Goal: Communication & Community: Answer question/provide support

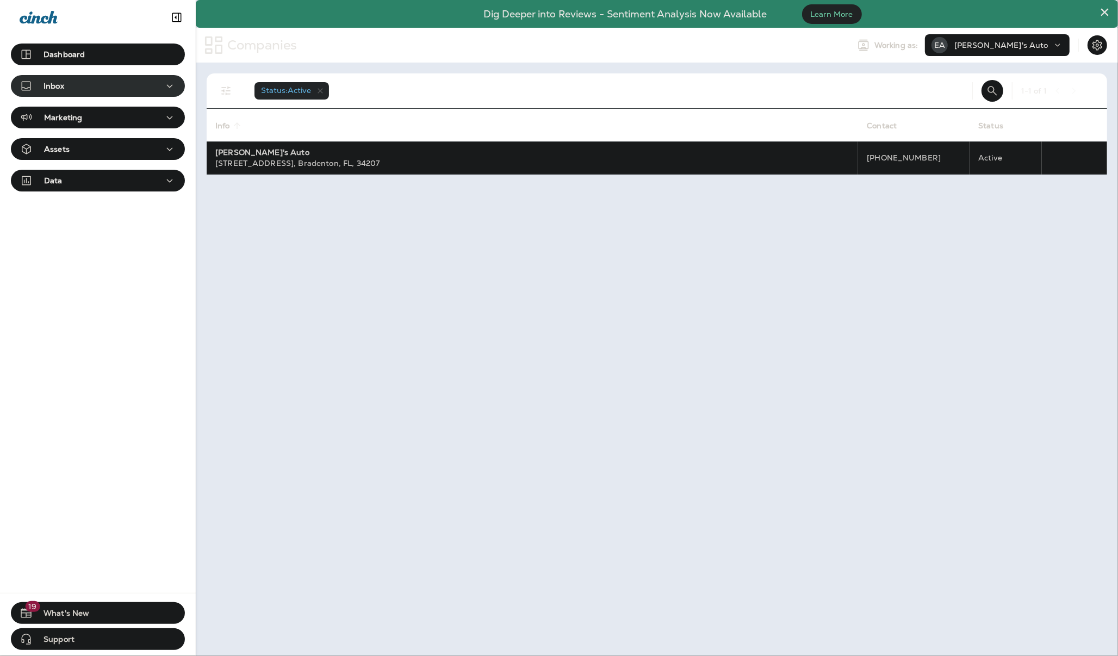
click at [74, 91] on div "Inbox" at bounding box center [98, 86] width 157 height 14
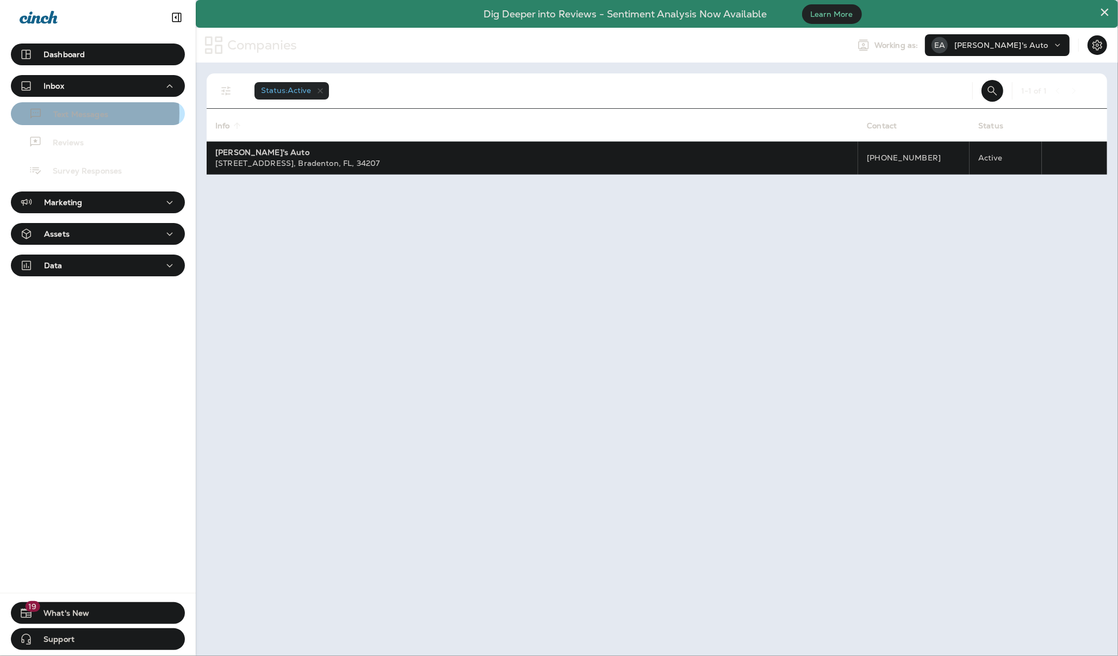
click at [72, 113] on p "Text Messages" at bounding box center [75, 115] width 66 height 10
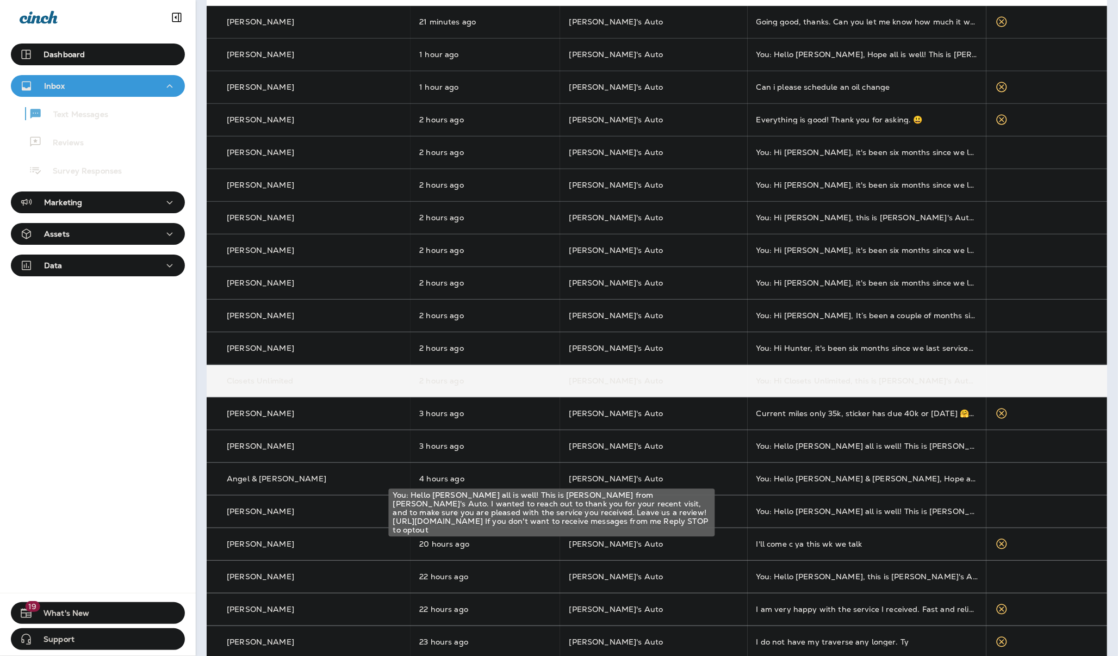
scroll to position [149, 0]
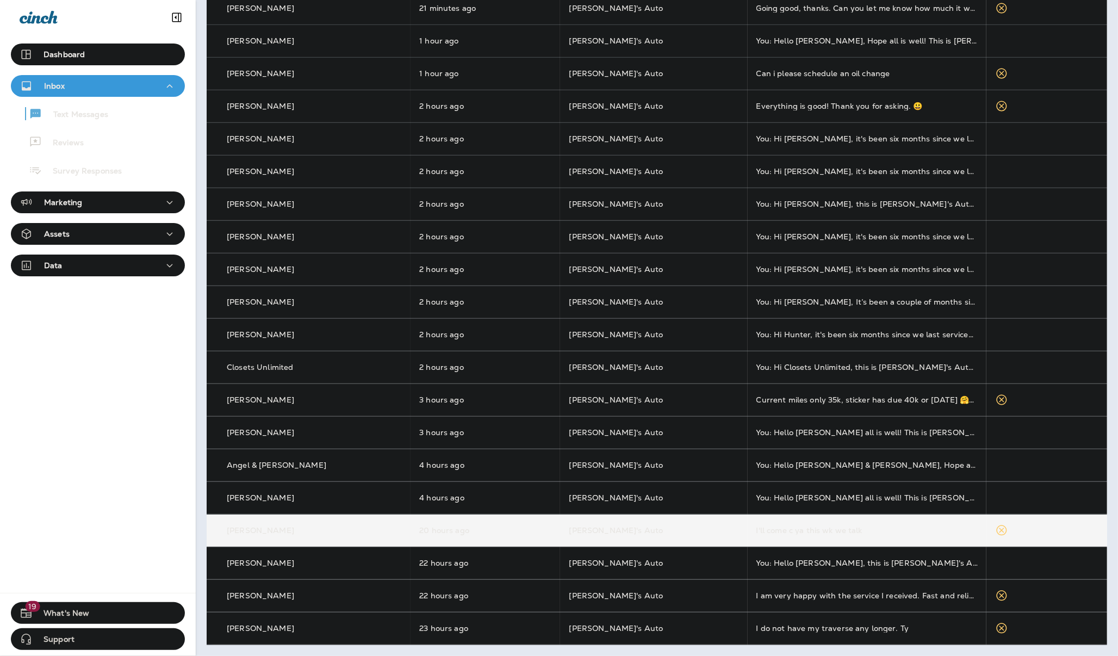
click at [844, 522] on td "I'll come c ya this wk we talk" at bounding box center [866, 530] width 239 height 33
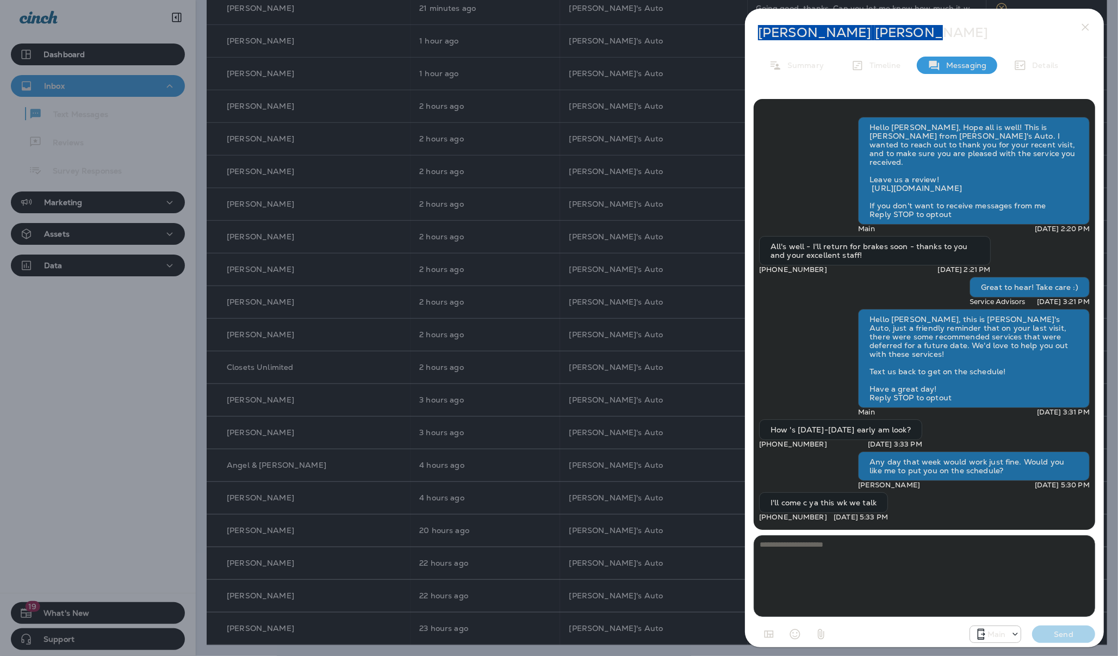
drag, startPoint x: 855, startPoint y: 28, endPoint x: 756, endPoint y: 23, distance: 99.1
click at [756, 23] on div "[PERSON_NAME] Summary Timeline Messaging Details Hello [PERSON_NAME], Hope all …" at bounding box center [924, 331] width 359 height 645
copy p "[PERSON_NAME]"
click at [1085, 25] on icon "button" at bounding box center [1084, 27] width 13 height 13
